Goal: Find specific page/section: Find specific page/section

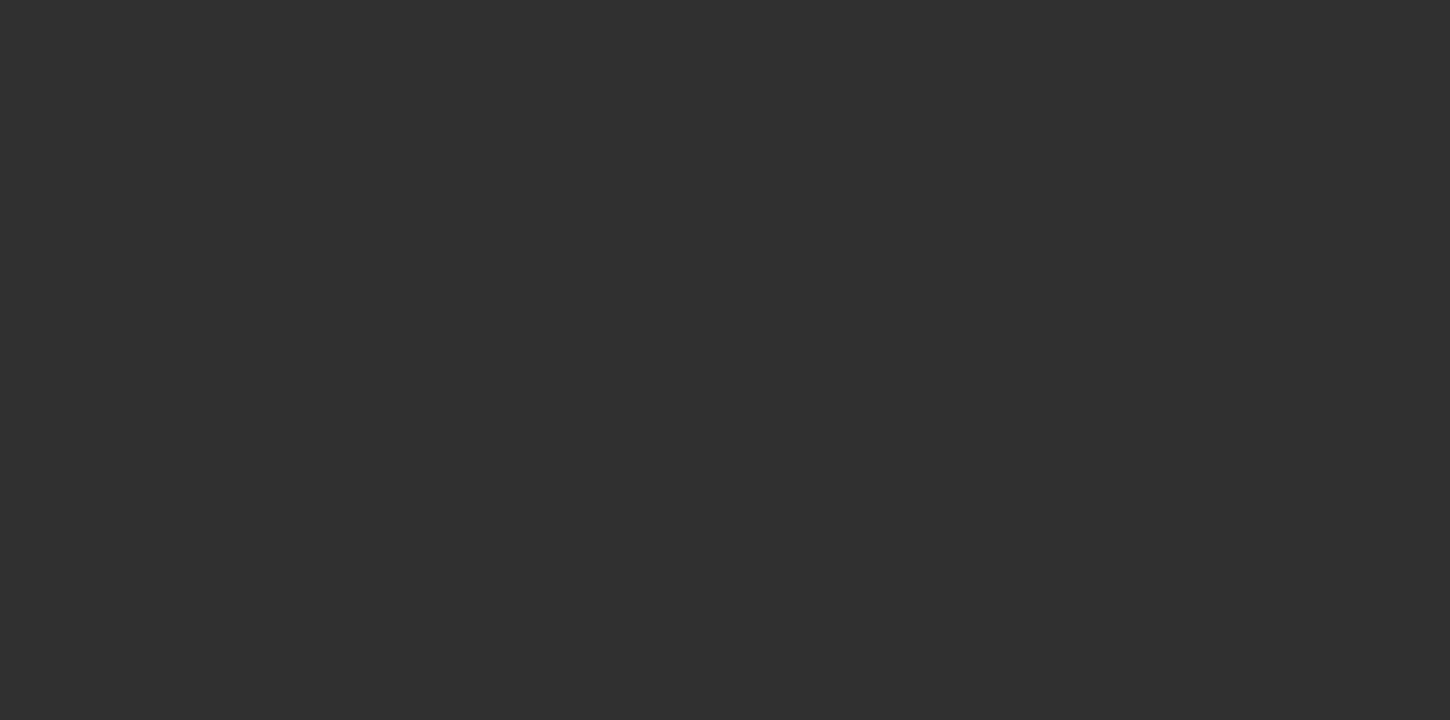
select select "10"
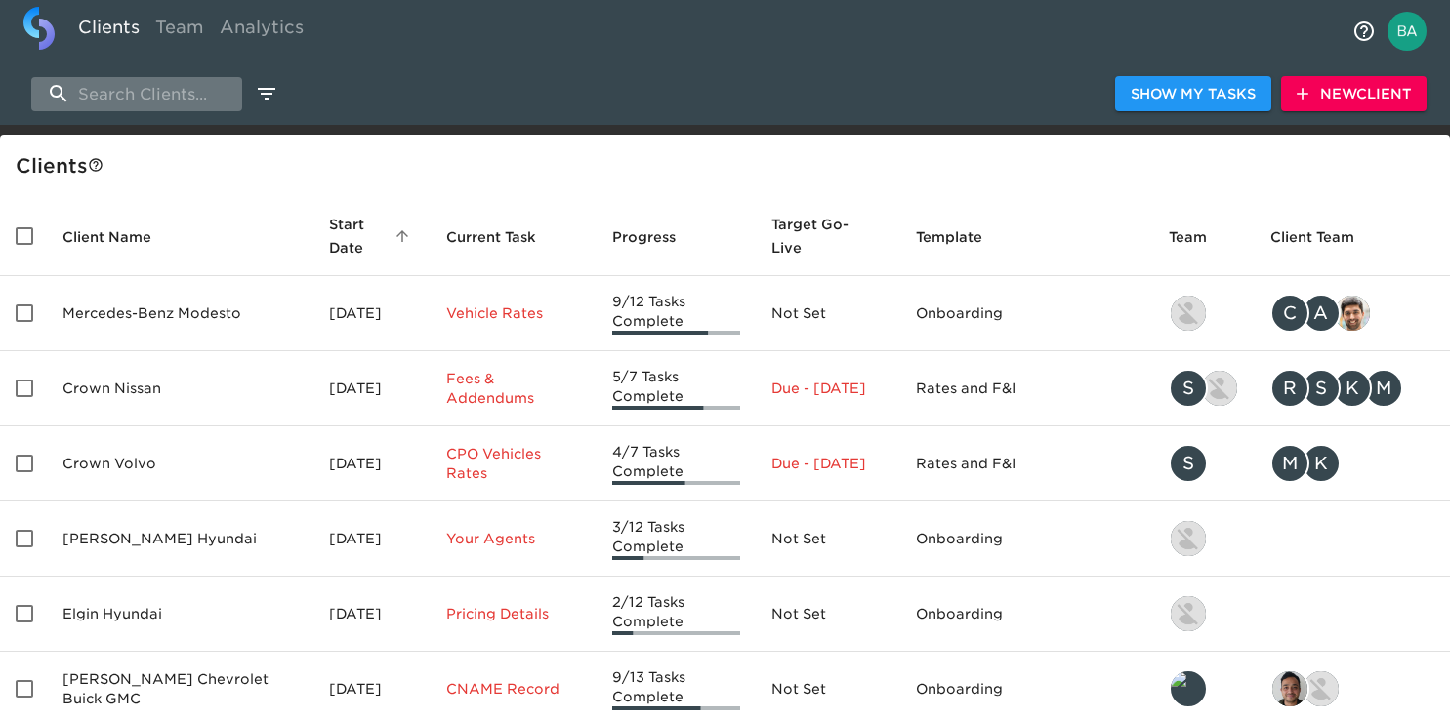
click at [158, 97] on input "search" at bounding box center [136, 94] width 211 height 34
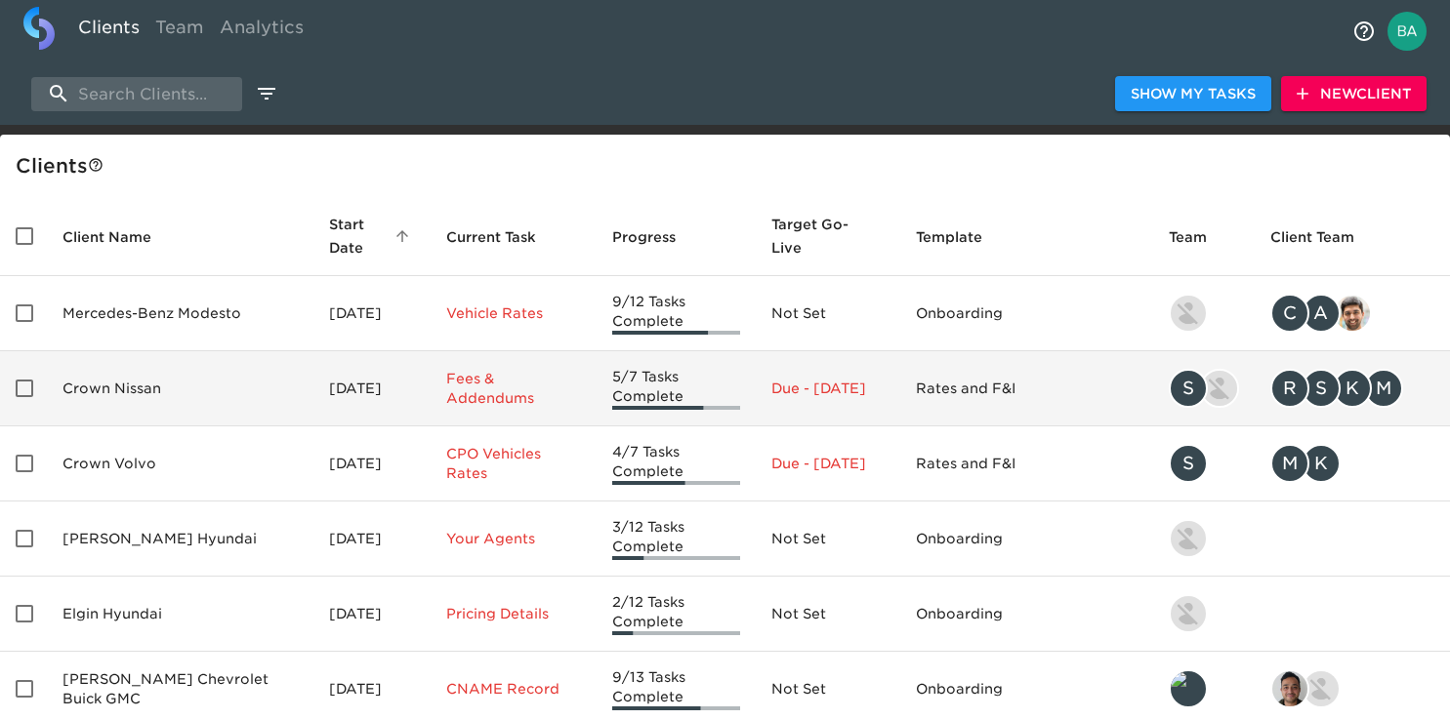
click at [89, 389] on td "Crown Nissan" at bounding box center [180, 388] width 266 height 75
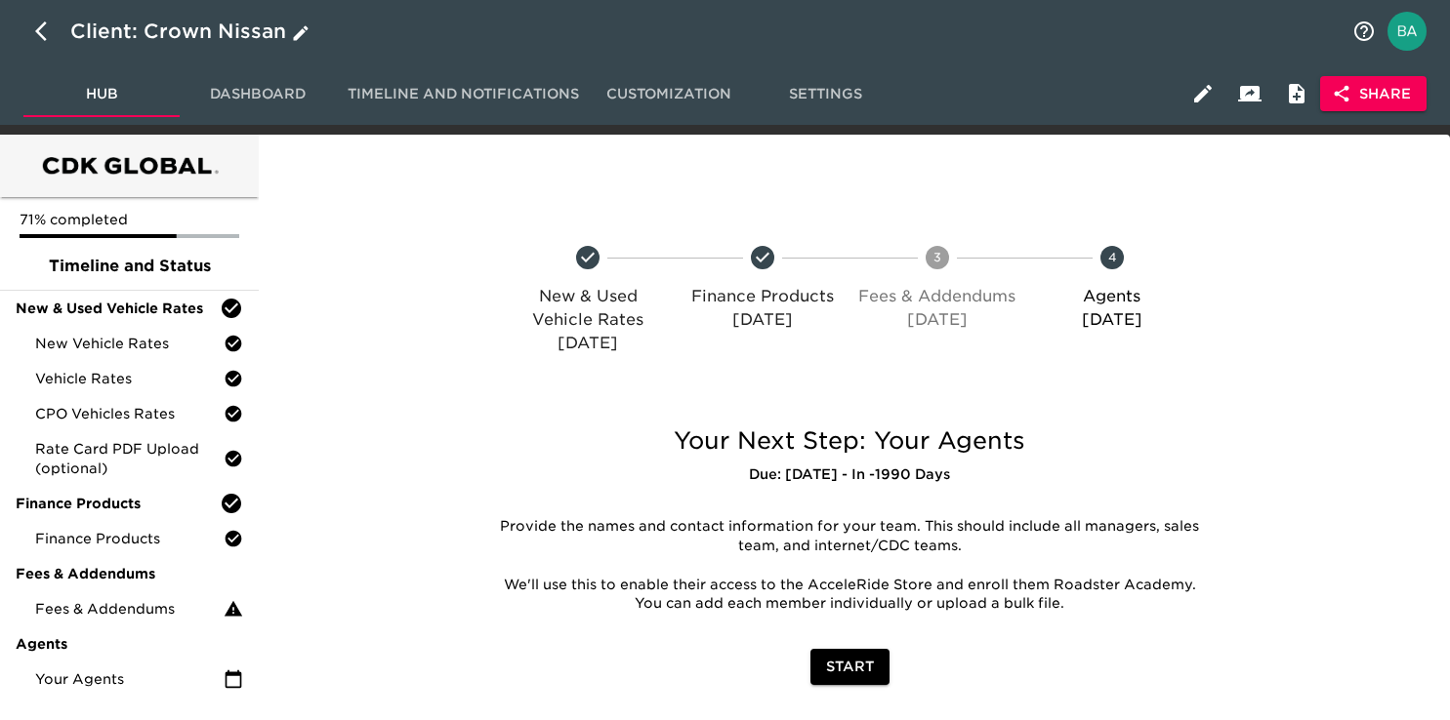
click at [48, 24] on icon "button" at bounding box center [46, 31] width 23 height 23
select select "10"
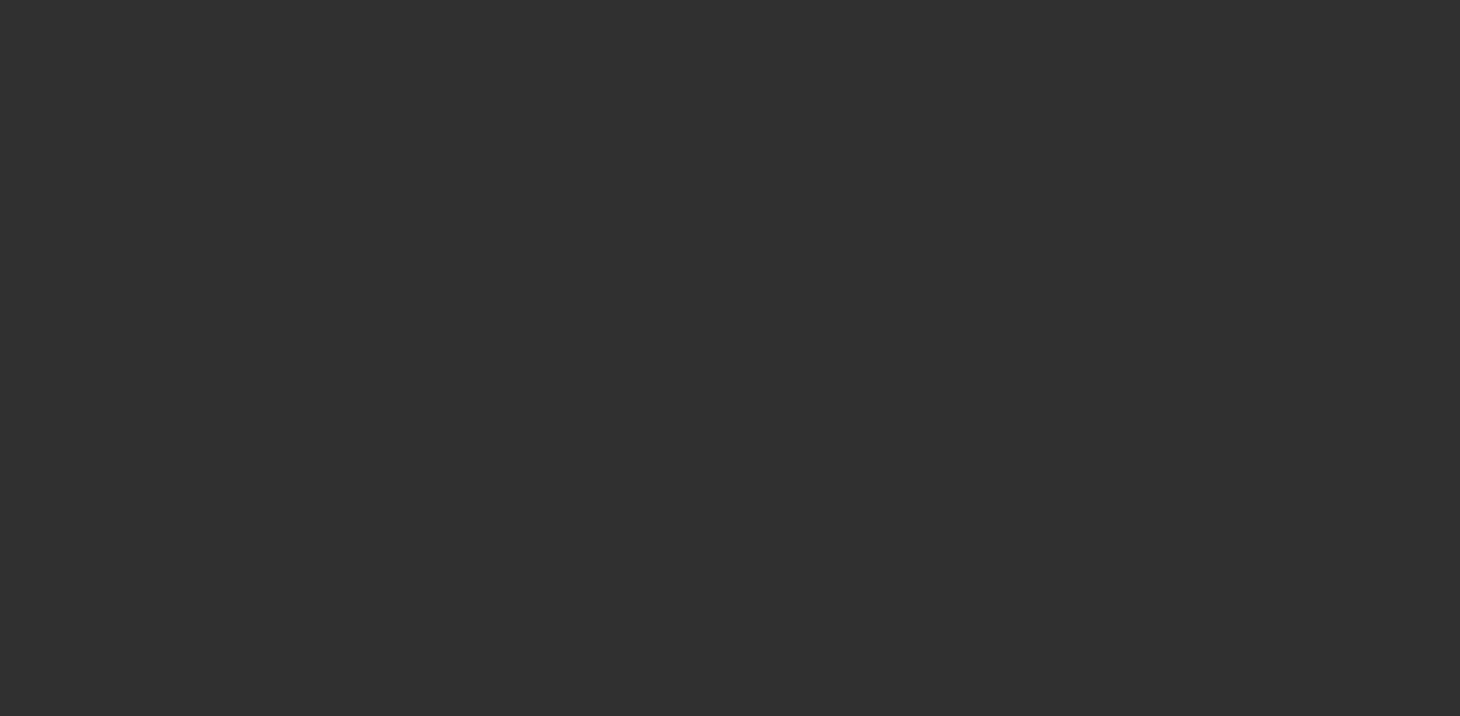
select select "10"
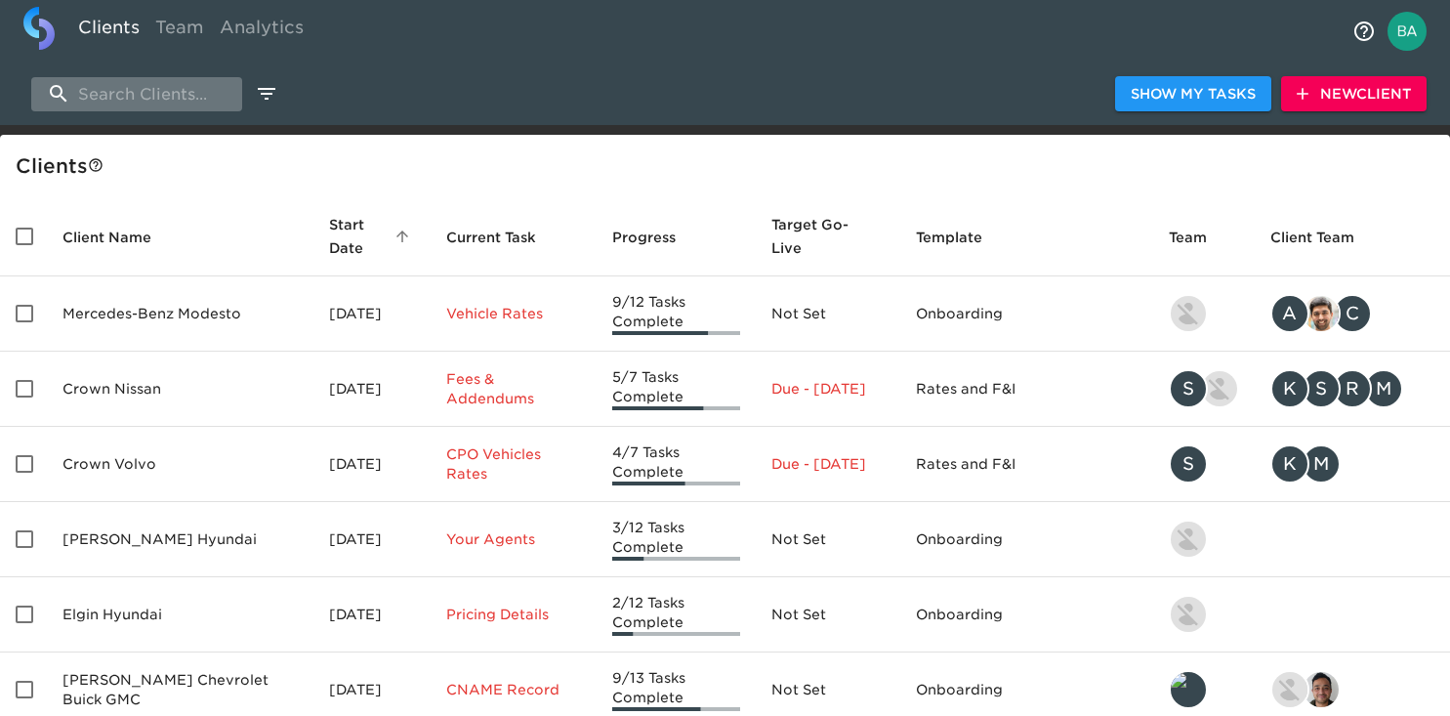
click at [161, 93] on input "search" at bounding box center [136, 94] width 211 height 34
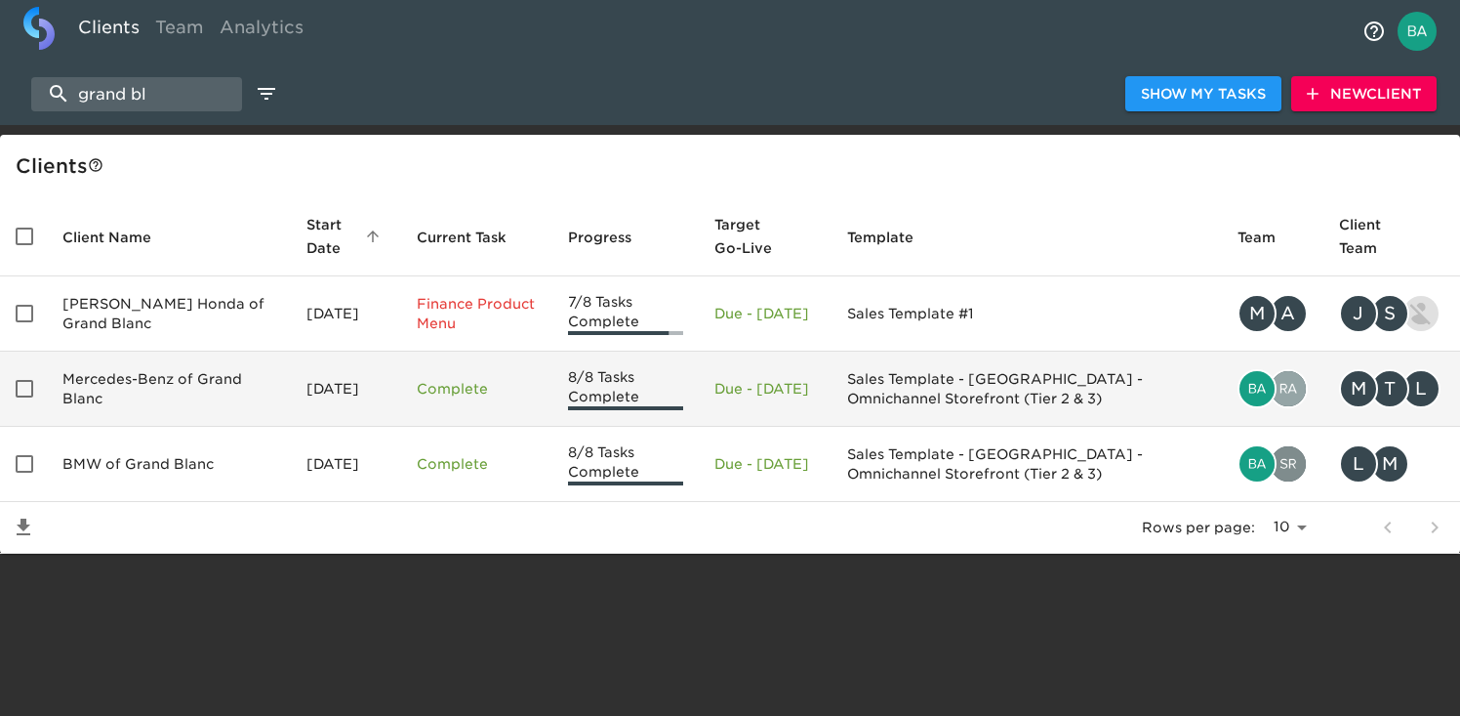
type input "grand bl"
click at [129, 398] on td "Mercedes-Benz of Grand Blanc" at bounding box center [169, 388] width 244 height 75
